Goal: Transaction & Acquisition: Download file/media

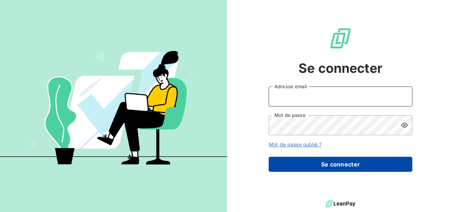
type input "[EMAIL_ADDRESS][DOMAIN_NAME]"
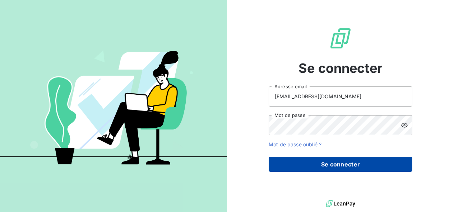
click at [295, 160] on button "Se connecter" at bounding box center [341, 164] width 144 height 15
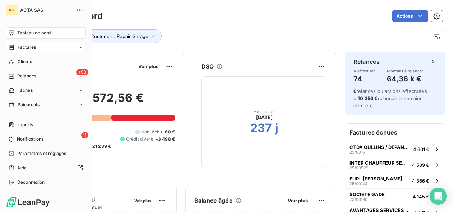
click at [13, 47] on icon at bounding box center [12, 48] width 6 height 6
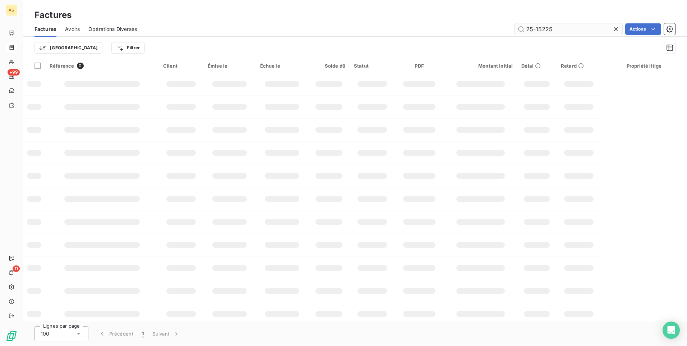
drag, startPoint x: 562, startPoint y: 31, endPoint x: 522, endPoint y: 34, distance: 39.7
click at [454, 34] on input "25-15225" at bounding box center [569, 28] width 108 height 11
type input "grdf"
drag, startPoint x: 559, startPoint y: 30, endPoint x: 499, endPoint y: 32, distance: 60.0
click at [454, 32] on div "grdf Actions" at bounding box center [411, 28] width 530 height 11
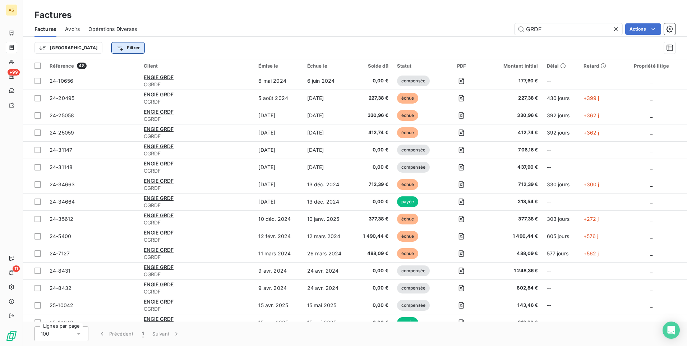
type input "GRDF"
click at [83, 46] on html "AS +99 11 Factures Factures Avoirs Opérations Diverses GRDF Actions Trier Filtr…" at bounding box center [343, 173] width 687 height 346
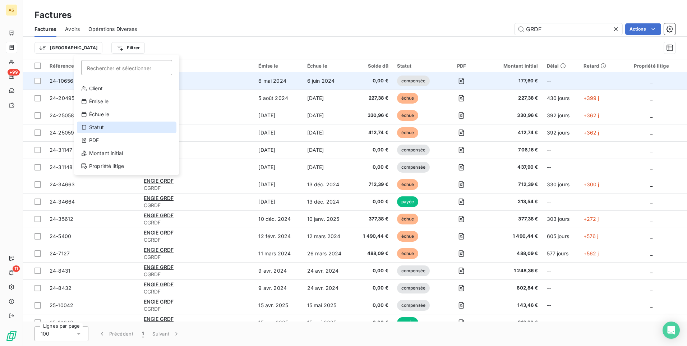
drag, startPoint x: 98, startPoint y: 128, endPoint x: 131, endPoint y: 75, distance: 61.5
click at [100, 126] on div "Statut" at bounding box center [127, 126] width 100 height 11
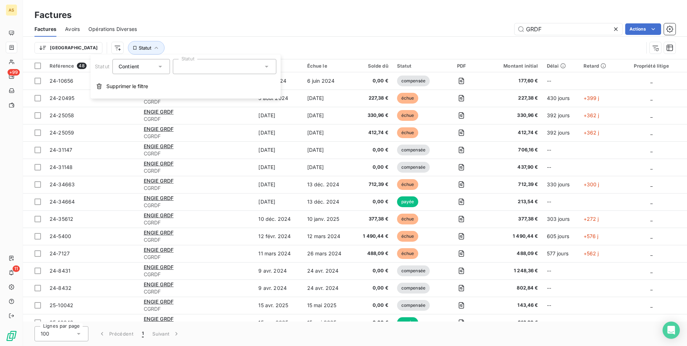
click at [260, 66] on div at bounding box center [224, 66] width 103 height 15
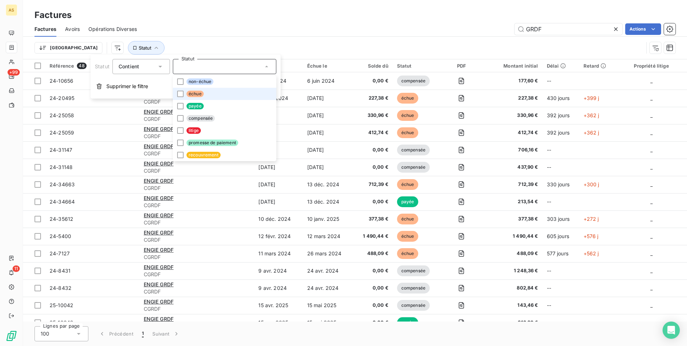
click at [213, 95] on li "échue" at bounding box center [224, 94] width 103 height 12
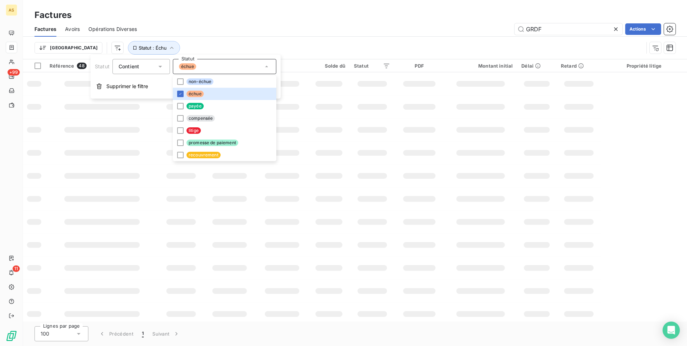
click at [454, 13] on div "Factures" at bounding box center [355, 15] width 664 height 13
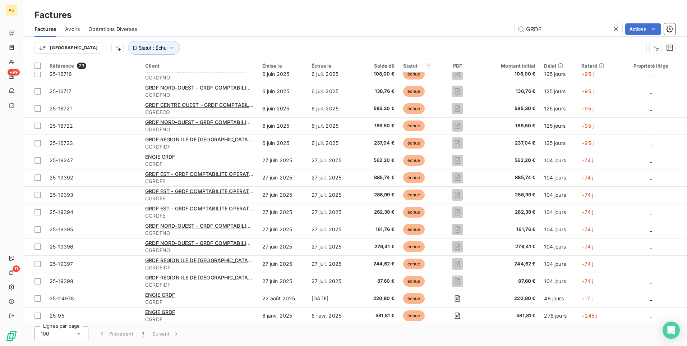
scroll to position [148, 0]
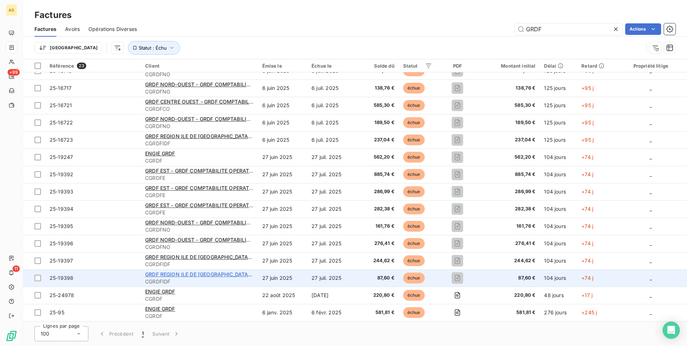
click at [185, 212] on span "GRDF REGION ILE DE France - GRDF COMPTABILITE OPERATIONNELLE" at bounding box center [250, 274] width 210 height 6
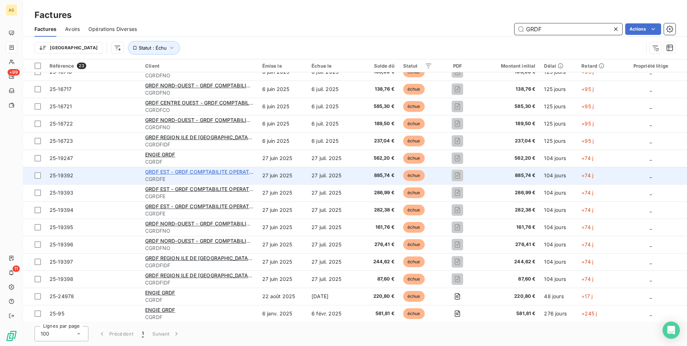
scroll to position [148, 0]
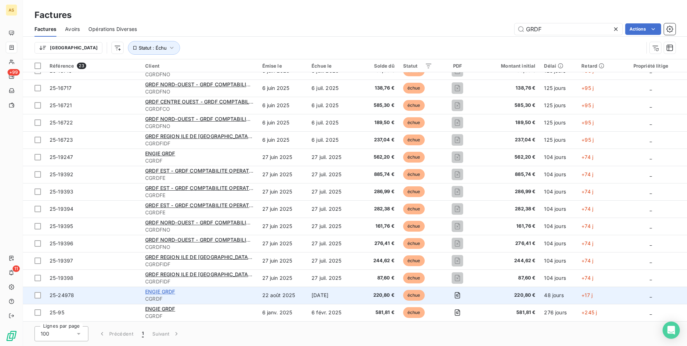
click at [169, 212] on span "ENGIE GRDF" at bounding box center [160, 291] width 30 height 6
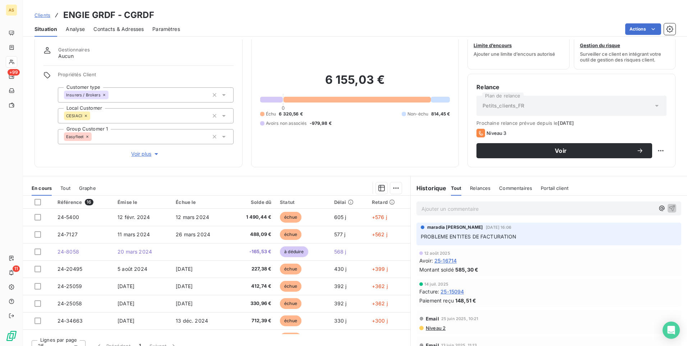
scroll to position [30, 0]
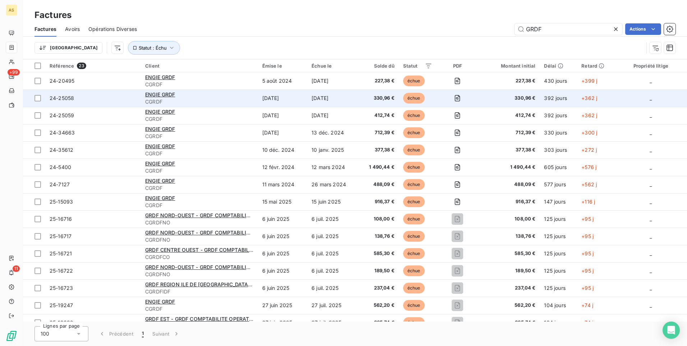
click at [100, 102] on td "24-25058" at bounding box center [93, 97] width 96 height 17
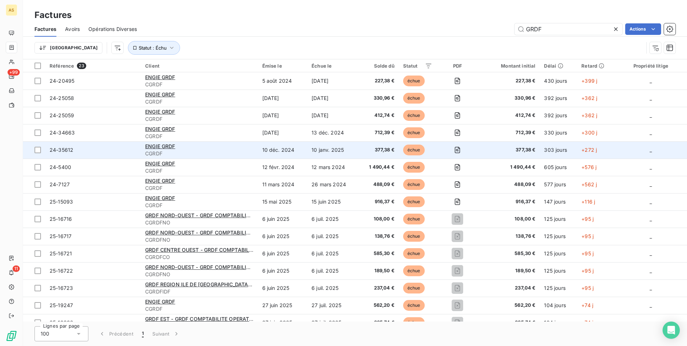
click at [107, 149] on span "24-35612" at bounding box center [93, 149] width 87 height 7
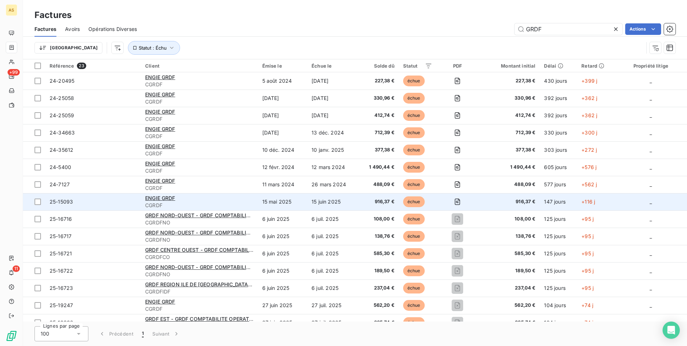
click at [79, 200] on span "25-15093" at bounding box center [93, 201] width 87 height 7
click at [94, 204] on span "25-15093" at bounding box center [93, 201] width 87 height 7
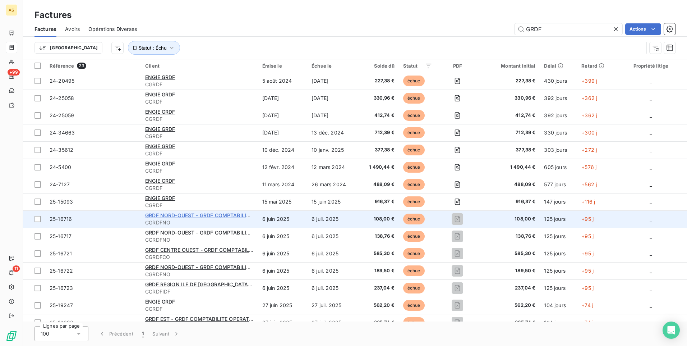
click at [205, 212] on span "GRDF NORD-OUEST - GRDF COMPTABILITE OPERATIONNELLE" at bounding box center [222, 215] width 154 height 6
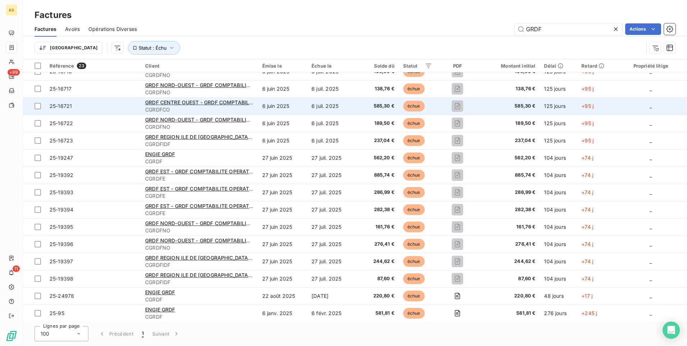
scroll to position [148, 0]
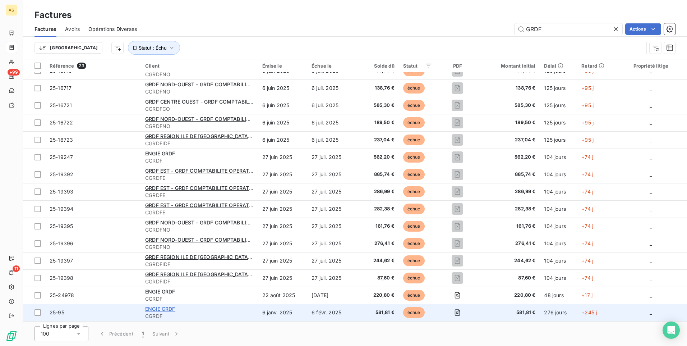
click at [169, 212] on span "ENGIE GRDF" at bounding box center [160, 308] width 30 height 6
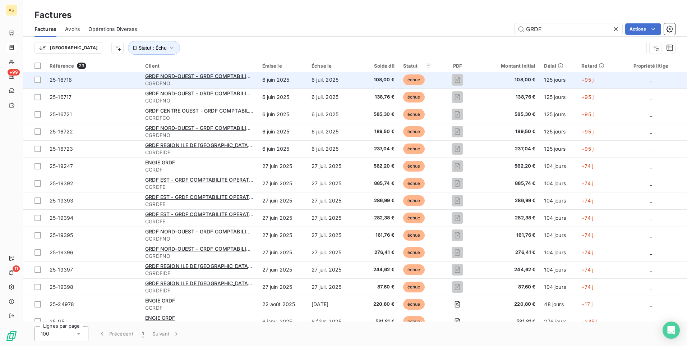
scroll to position [148, 0]
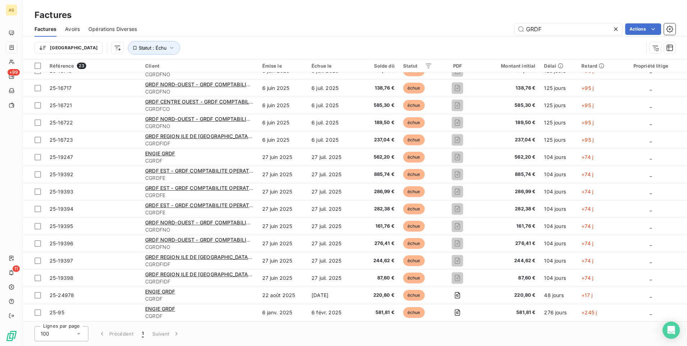
click at [288, 15] on div "Factures" at bounding box center [355, 15] width 664 height 13
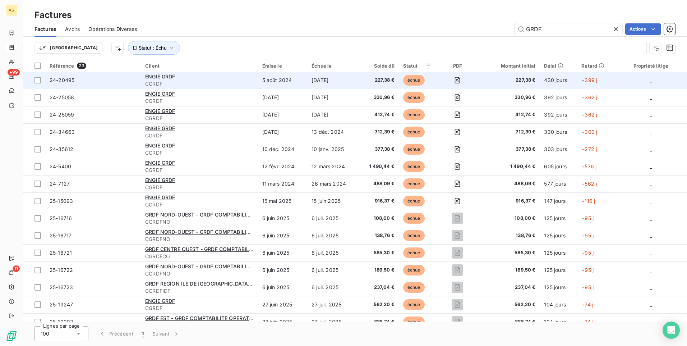
scroll to position [0, 0]
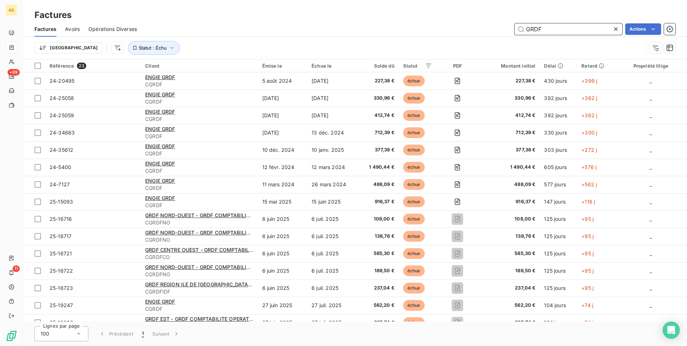
click at [454, 27] on input "GRDF" at bounding box center [569, 28] width 108 height 11
click at [454, 29] on input "GRDF" at bounding box center [569, 28] width 108 height 11
type input "cGRDF"
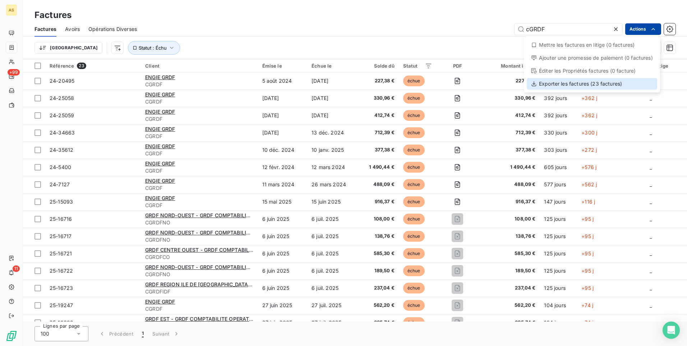
click at [454, 84] on div "Exporter les factures (23 factures)" at bounding box center [592, 83] width 130 height 11
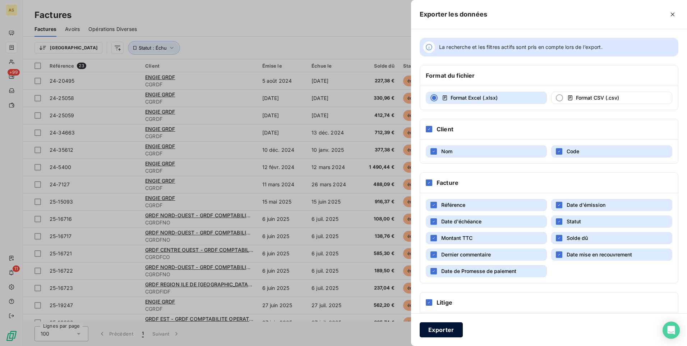
click at [439, 212] on button "Exporter" at bounding box center [441, 329] width 43 height 15
